Goal: Complete application form

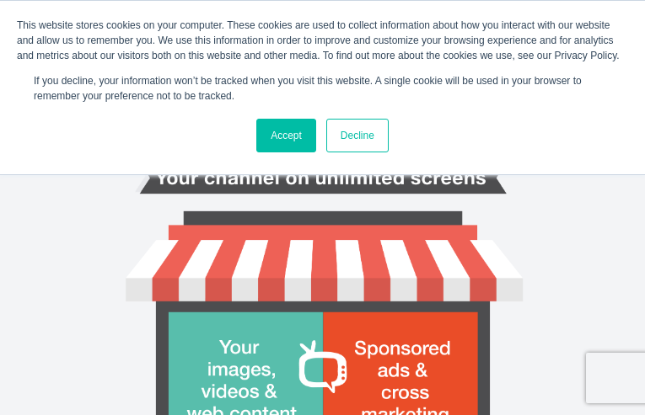
type input "ekkePpWCHFHykSX"
type input "[EMAIL_ADDRESS][DOMAIN_NAME]"
type input "DpMFMvfnZanvYZ"
type input "zSWFRNdMPGHRny"
type input "SCDAOXsatwawv"
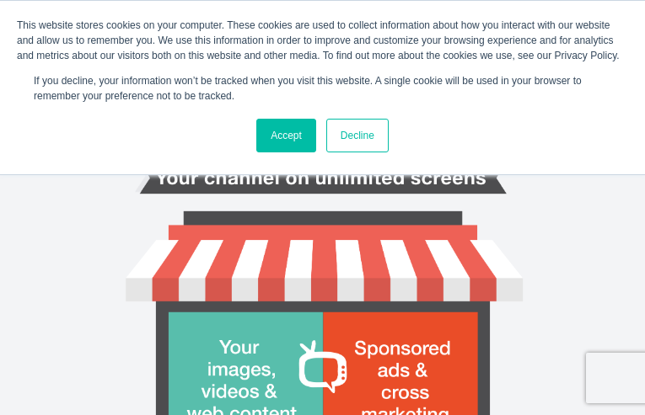
type input "OzRgFOoa"
type input "2965853066"
